Goal: Task Accomplishment & Management: Complete application form

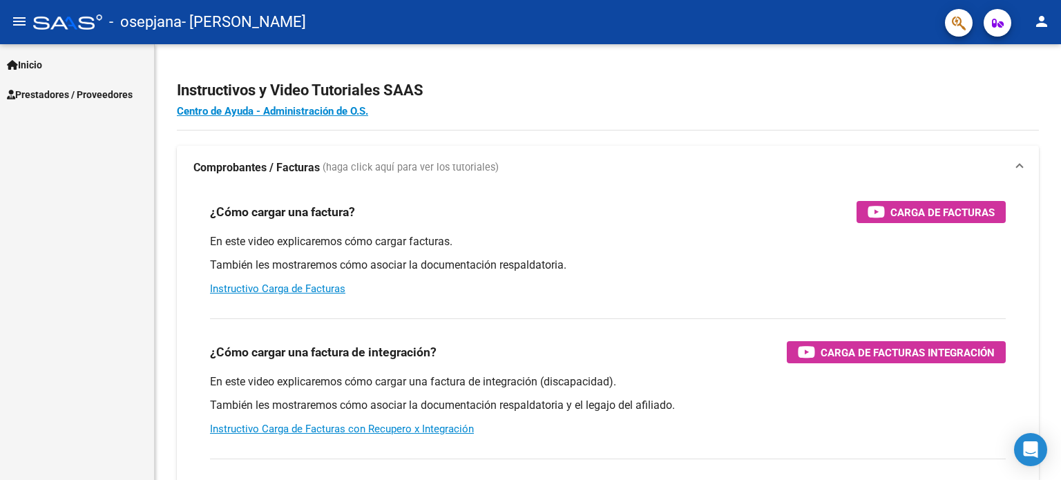
click at [52, 93] on span "Prestadores / Proveedores" at bounding box center [70, 94] width 126 height 15
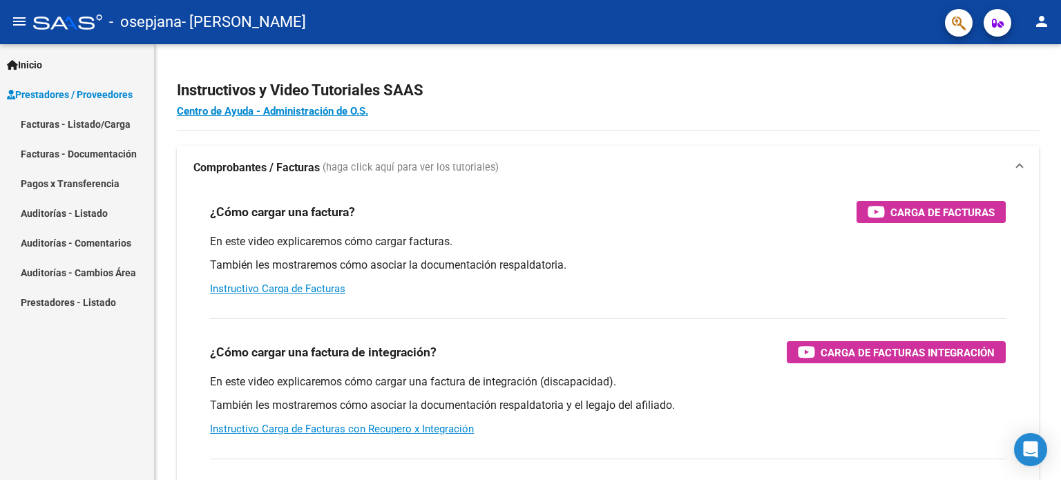
click at [50, 119] on link "Facturas - Listado/Carga" at bounding box center [77, 124] width 154 height 30
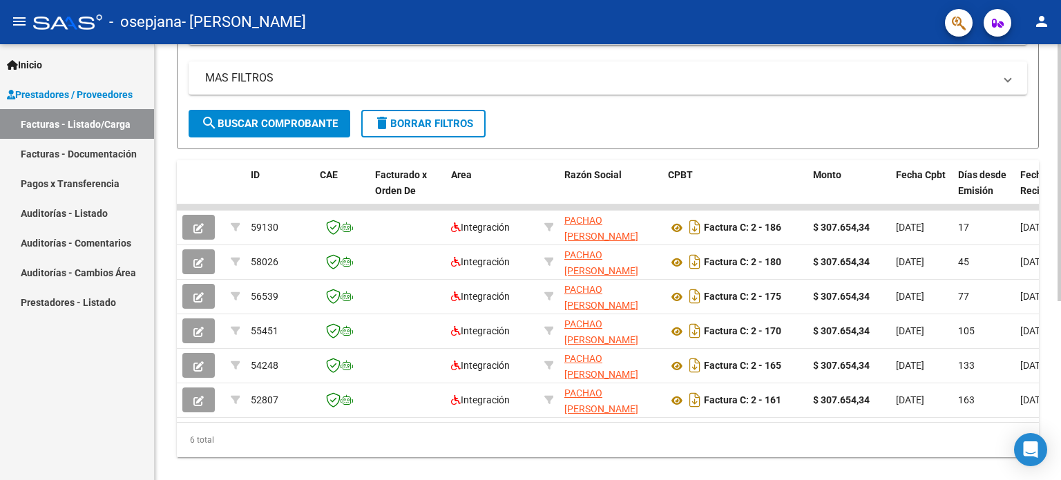
scroll to position [276, 0]
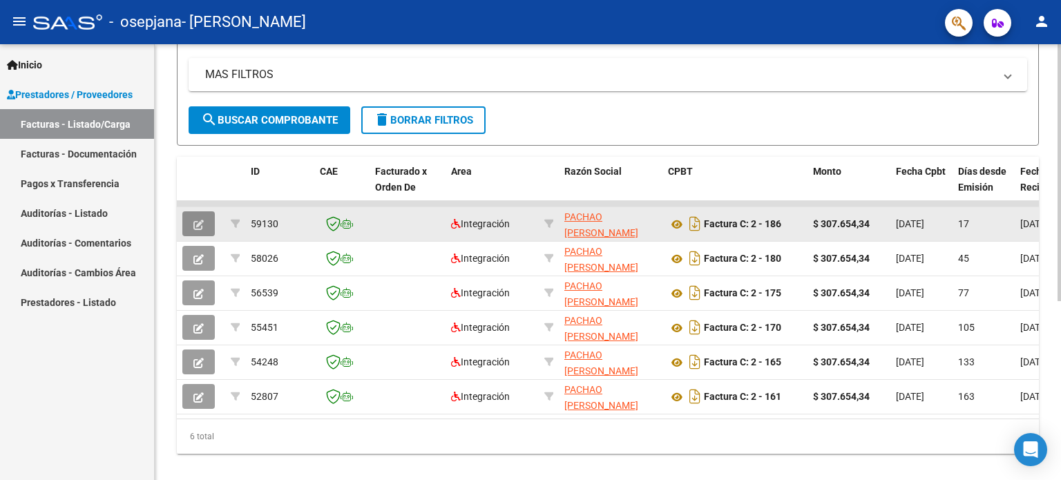
click at [199, 223] on icon "button" at bounding box center [198, 225] width 10 height 10
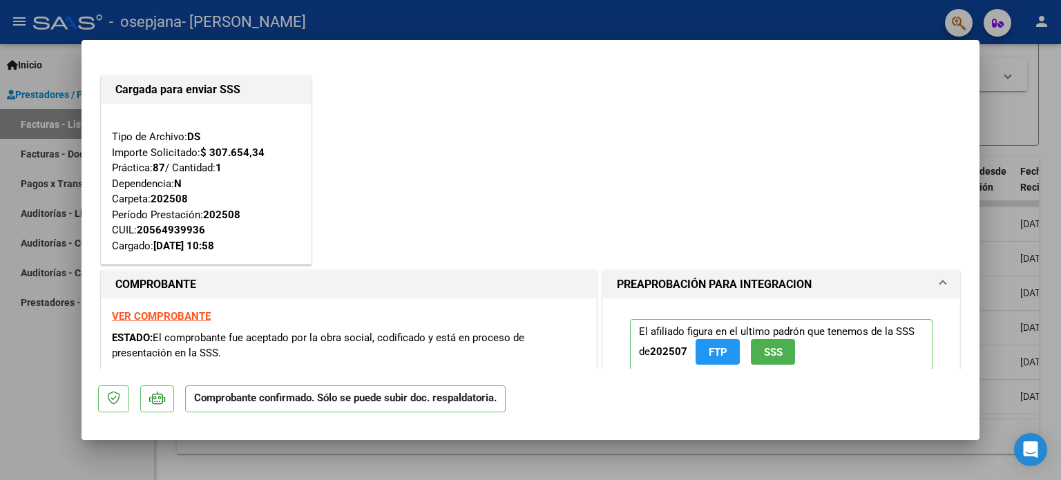
click at [1004, 59] on div at bounding box center [530, 240] width 1061 height 480
type input "$ 0,00"
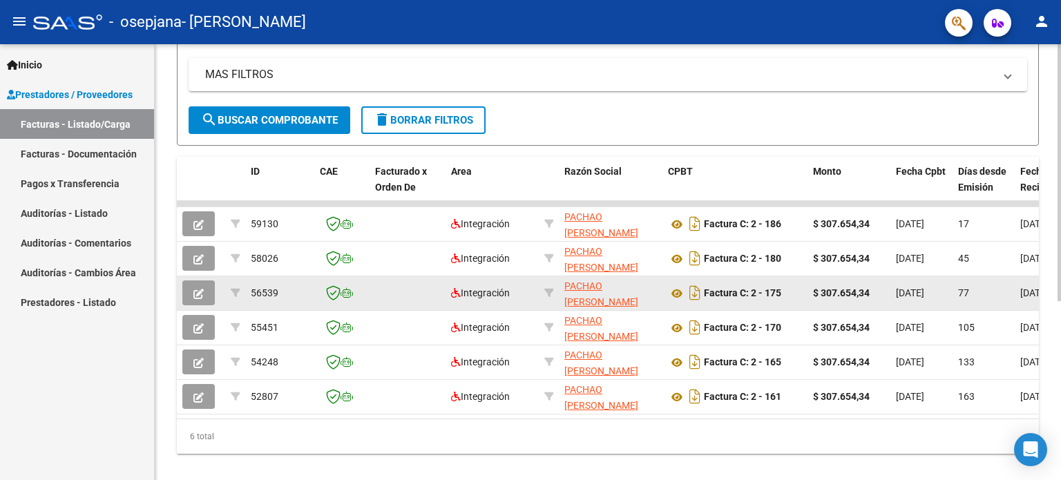
click at [199, 293] on icon "button" at bounding box center [198, 294] width 10 height 10
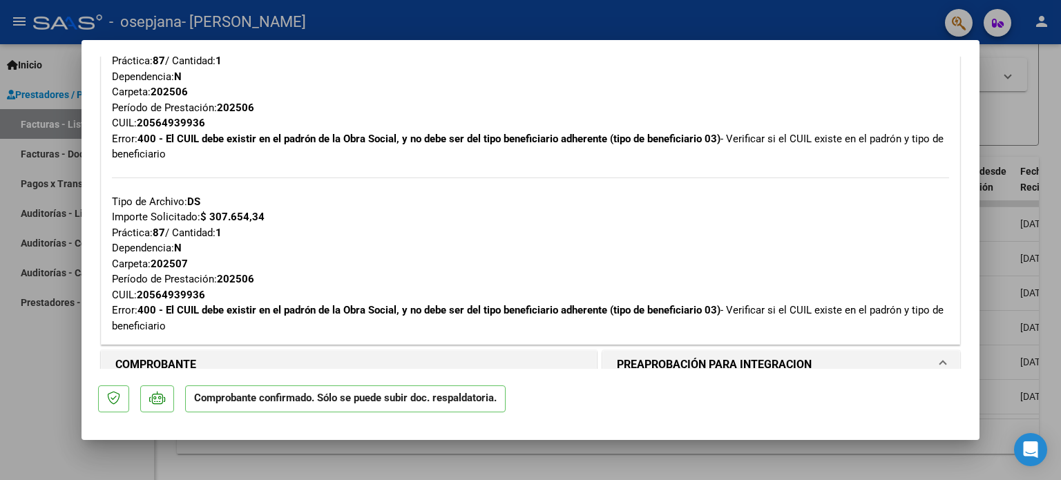
scroll to position [691, 0]
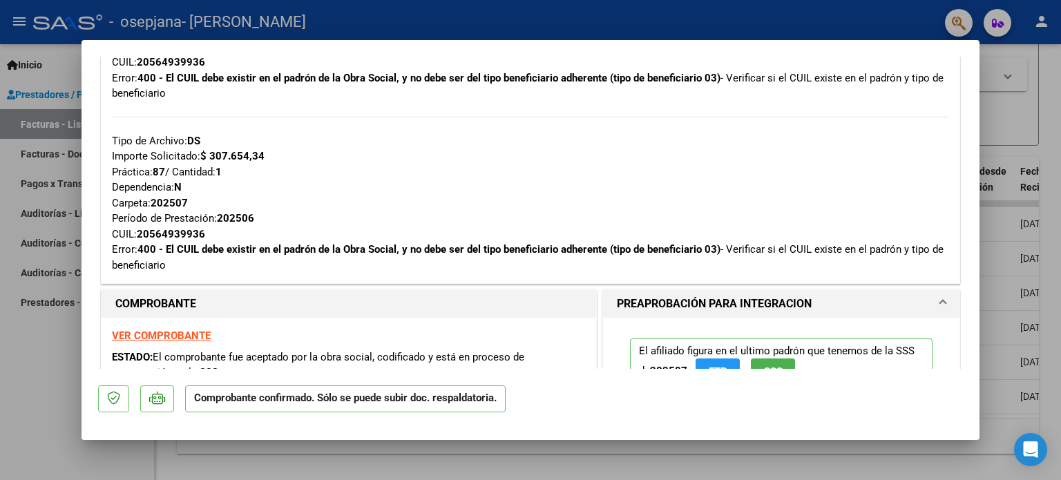
click at [1014, 267] on div at bounding box center [530, 240] width 1061 height 480
type input "$ 0,00"
